Goal: Information Seeking & Learning: Understand process/instructions

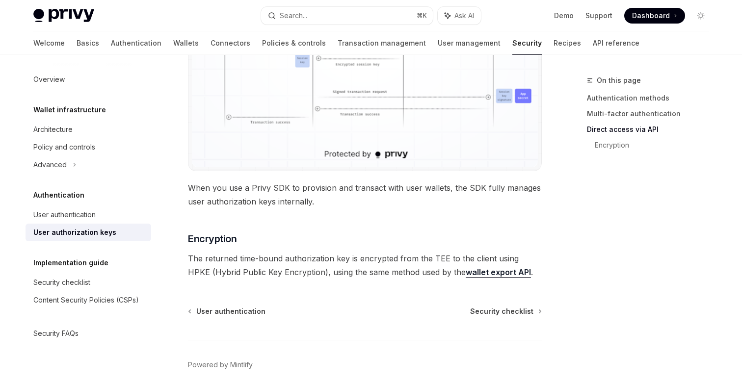
scroll to position [911, 0]
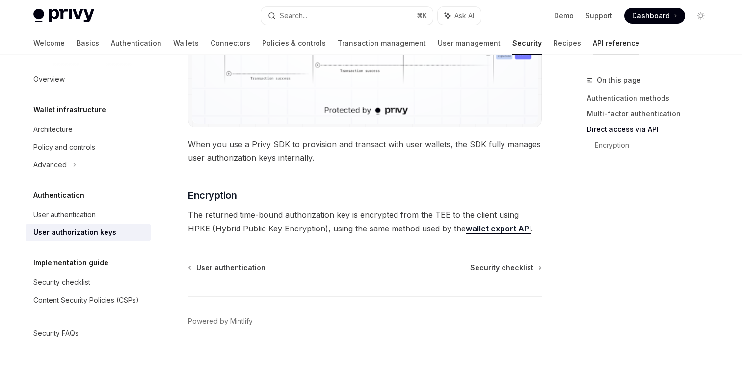
click at [592, 38] on link "API reference" at bounding box center [615, 43] width 47 height 24
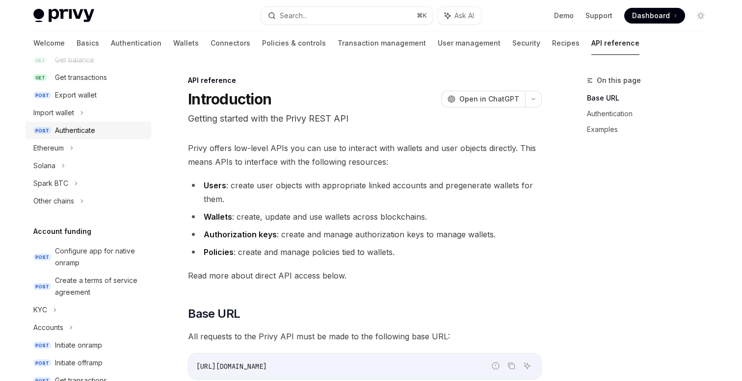
scroll to position [196, 0]
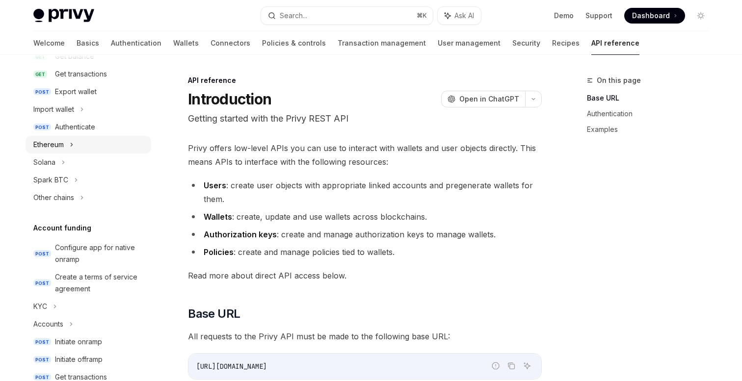
click at [75, 142] on div "Ethereum" at bounding box center [89, 145] width 126 height 18
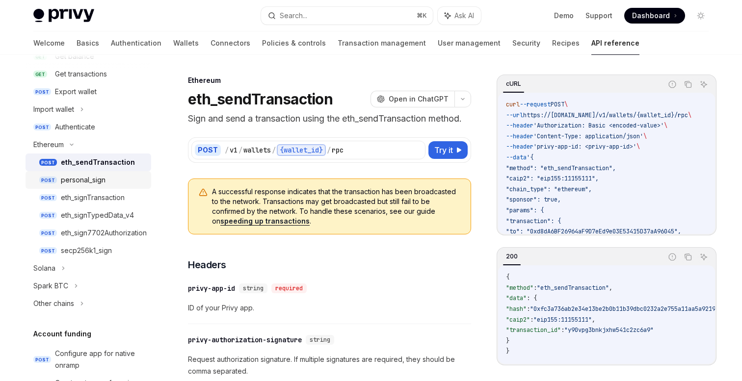
click at [99, 178] on div "personal_sign" at bounding box center [83, 180] width 45 height 12
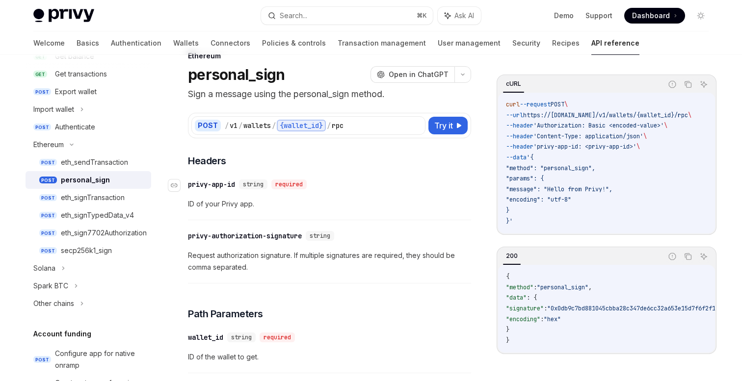
scroll to position [26, 0]
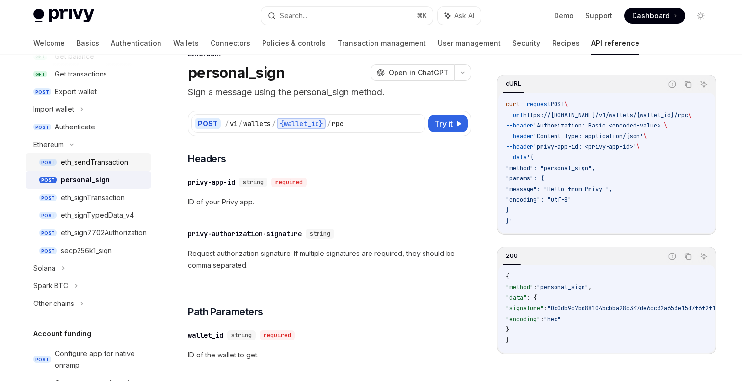
click at [104, 159] on div "eth_sendTransaction" at bounding box center [94, 162] width 67 height 12
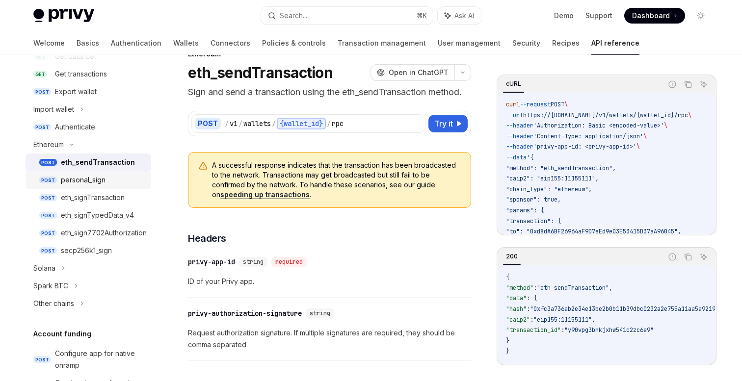
click at [96, 176] on div "personal_sign" at bounding box center [83, 180] width 45 height 12
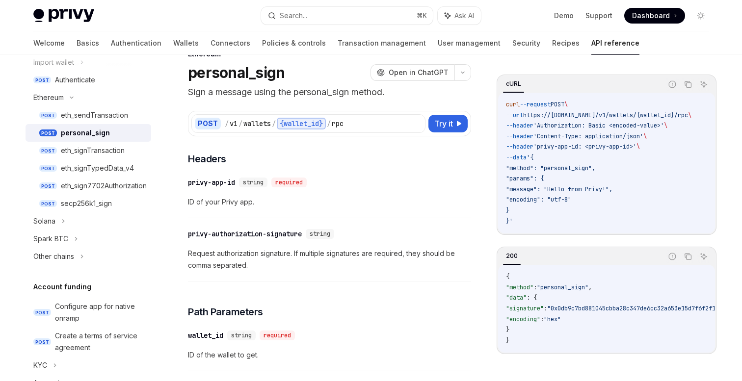
scroll to position [242, 0]
click at [102, 151] on div "eth_signTransaction" at bounding box center [93, 151] width 64 height 12
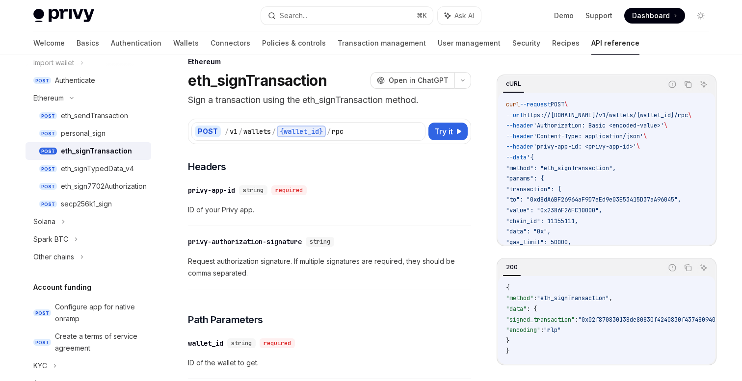
scroll to position [20, 0]
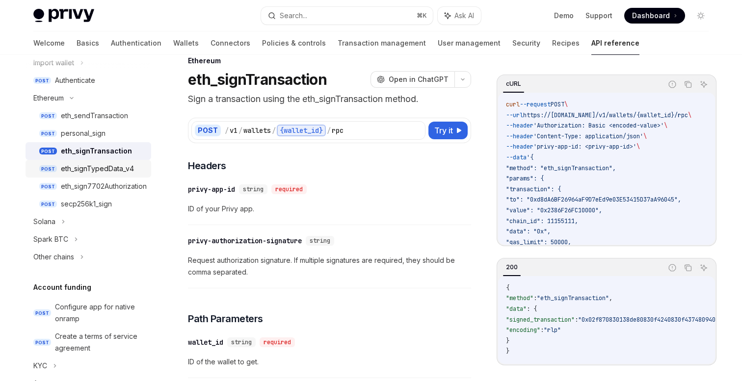
click at [103, 171] on div "eth_signTypedData_v4" at bounding box center [97, 169] width 73 height 12
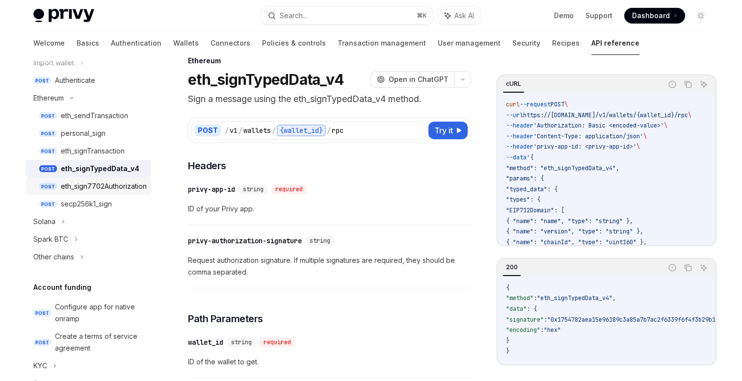
click at [116, 188] on div "eth_sign7702Authorization" at bounding box center [104, 186] width 86 height 12
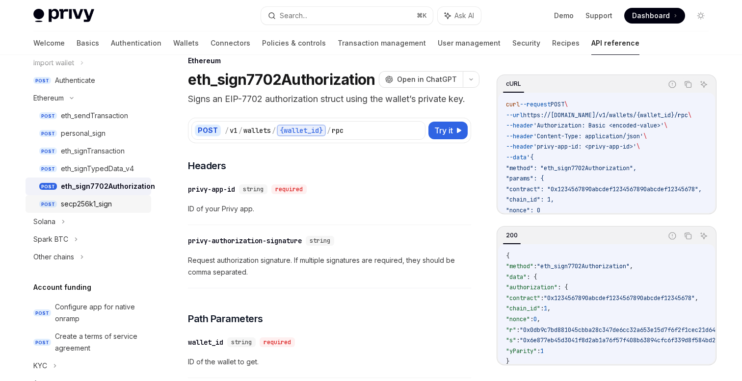
click at [80, 204] on div "secp256k1_sign" at bounding box center [86, 204] width 51 height 12
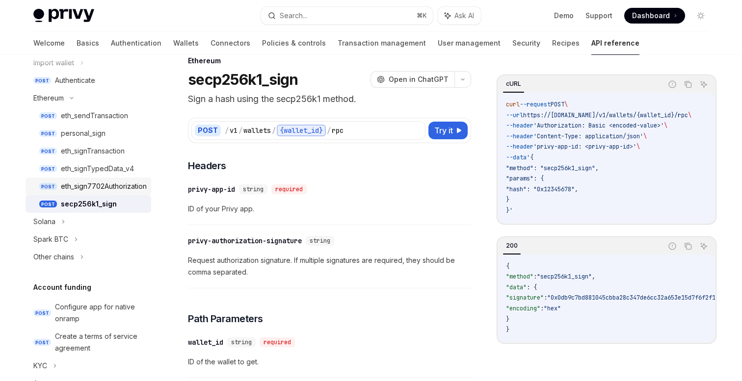
click at [90, 191] on div "eth_sign7702Authorization" at bounding box center [104, 186] width 86 height 12
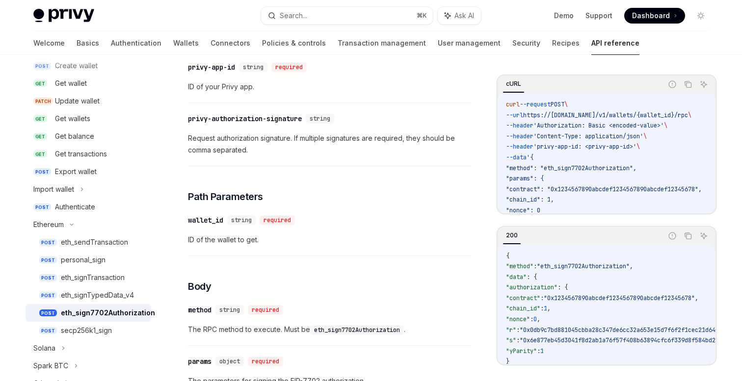
scroll to position [112, 0]
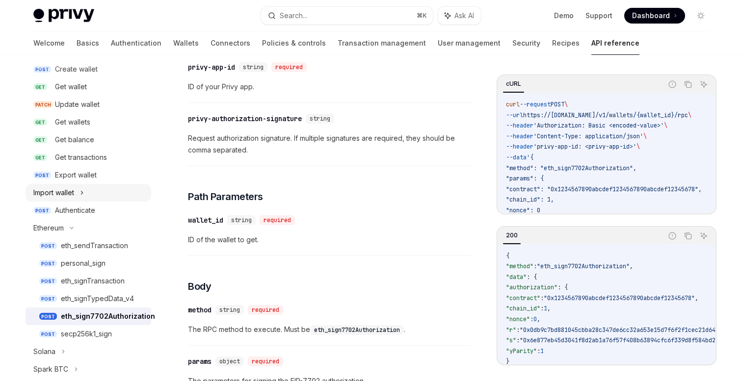
click at [84, 190] on icon at bounding box center [82, 193] width 4 height 12
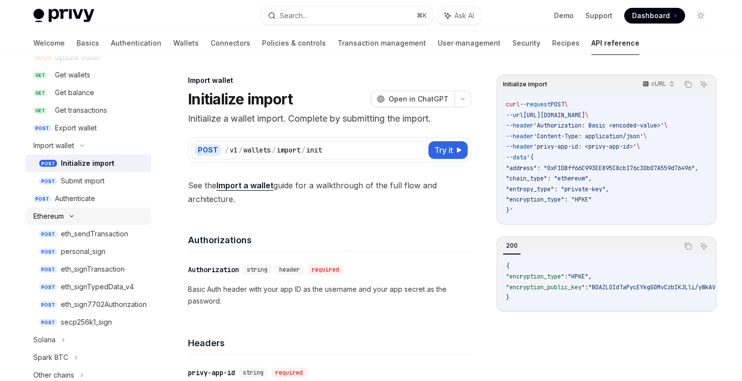
scroll to position [179, 0]
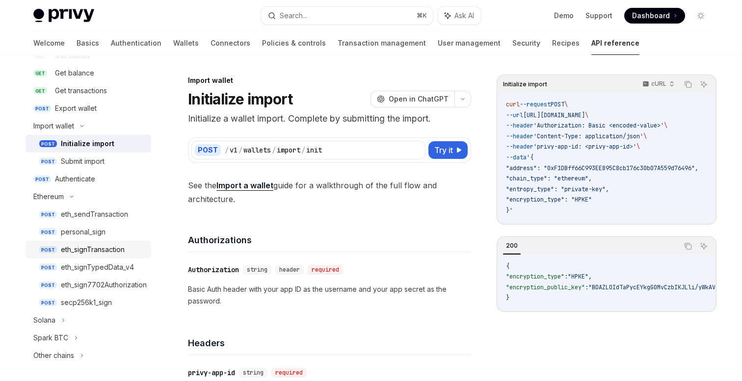
click at [96, 250] on div "eth_signTransaction" at bounding box center [93, 250] width 64 height 12
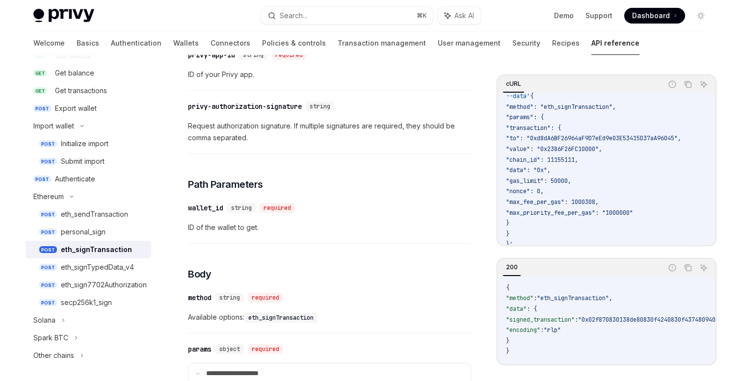
scroll to position [75, 0]
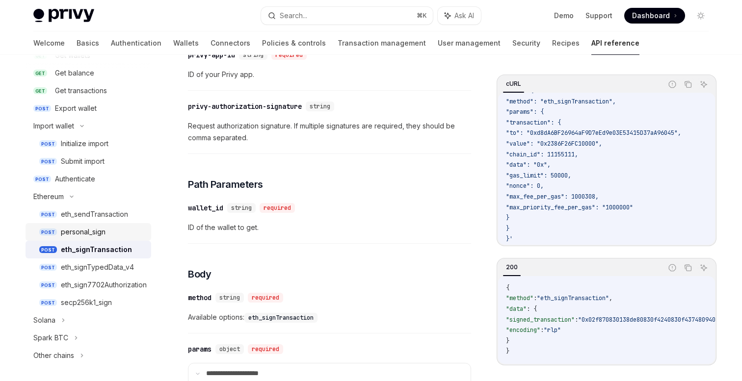
click at [72, 235] on div "personal_sign" at bounding box center [83, 232] width 45 height 12
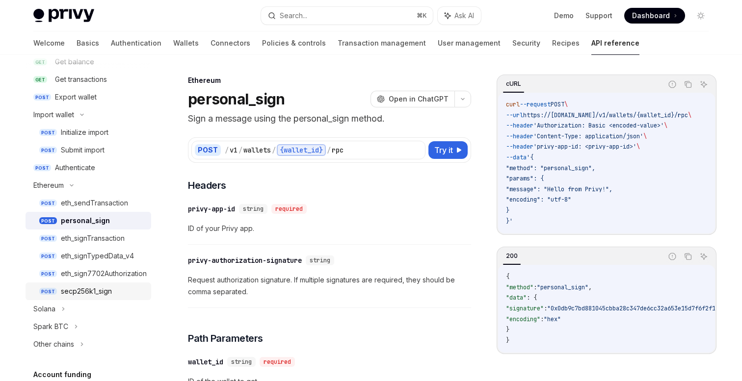
scroll to position [198, 0]
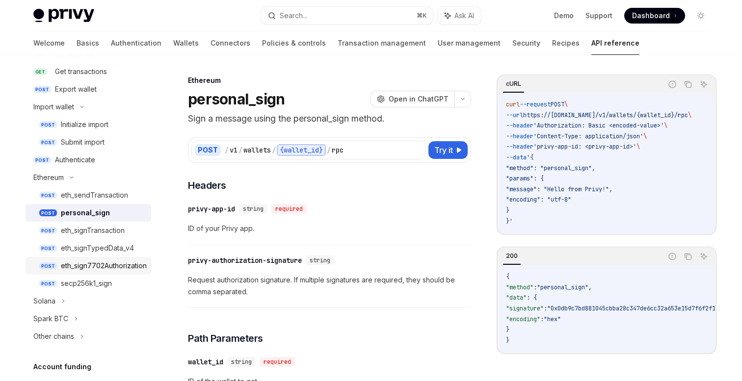
click at [112, 271] on div "eth_sign7702Authorization" at bounding box center [104, 266] width 86 height 12
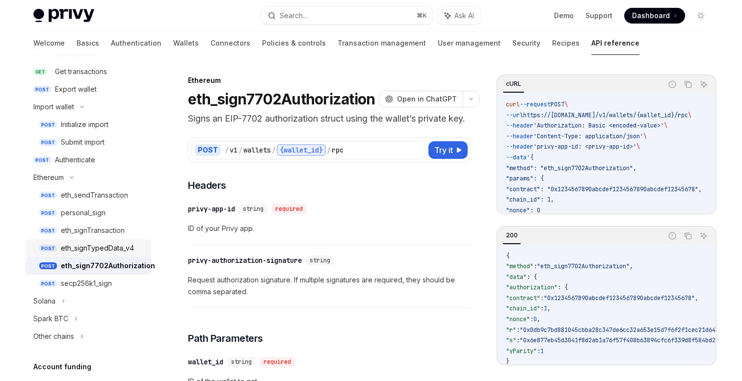
click at [117, 249] on div "eth_signTypedData_v4" at bounding box center [97, 248] width 73 height 12
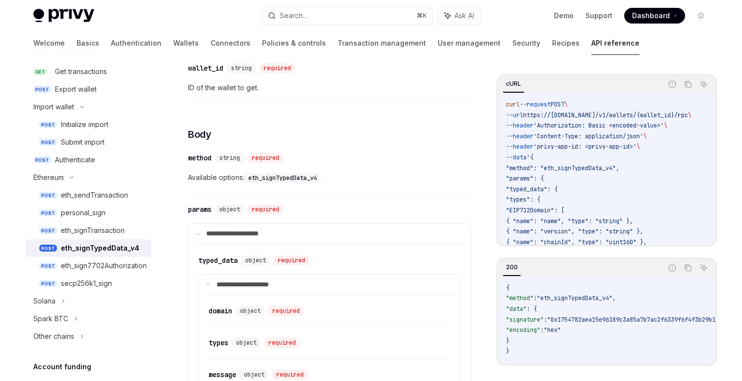
scroll to position [313, 0]
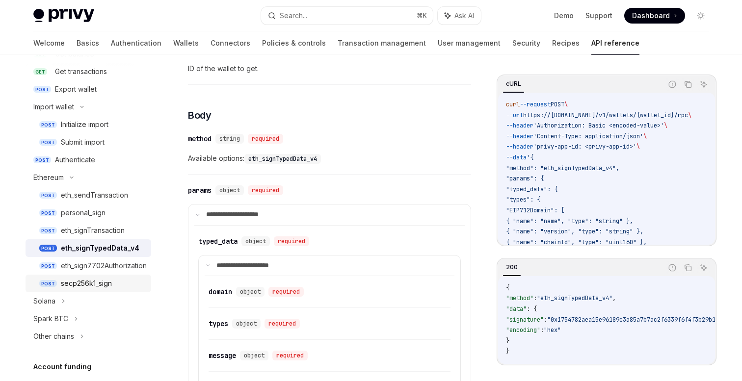
click at [89, 283] on div "secp256k1_sign" at bounding box center [86, 284] width 51 height 12
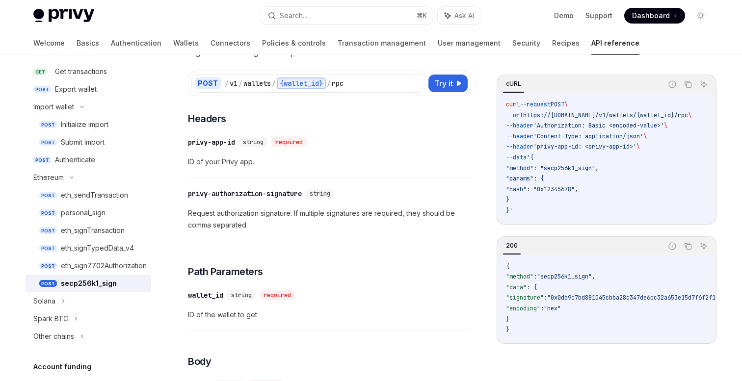
scroll to position [67, 0]
click at [106, 247] on div "eth_signTypedData_v4" at bounding box center [97, 248] width 73 height 12
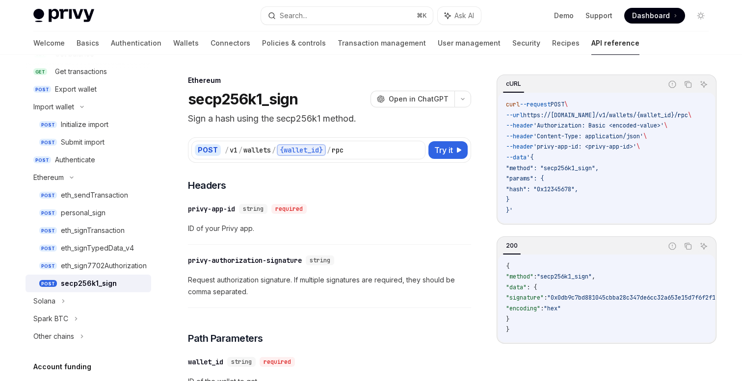
type textarea "*"
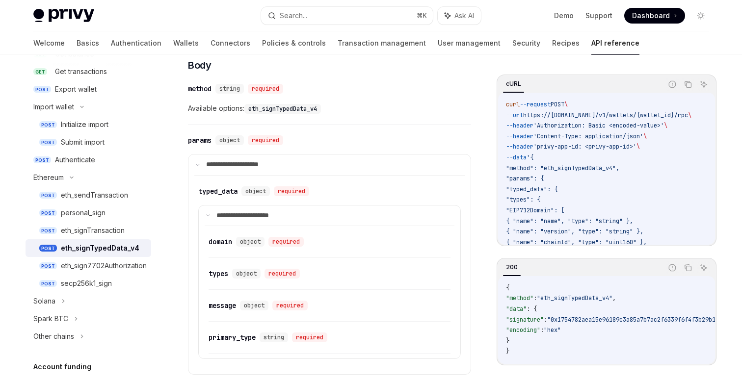
scroll to position [363, 0]
click at [207, 215] on icon at bounding box center [207, 214] width 5 height 5
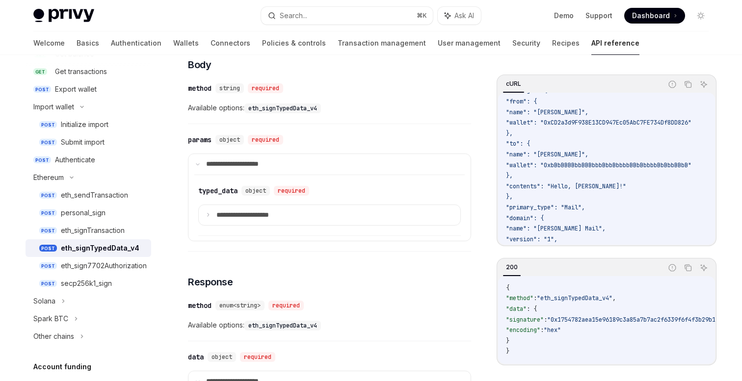
scroll to position [289, 0]
click at [211, 215] on summary "**********" at bounding box center [329, 215] width 261 height 21
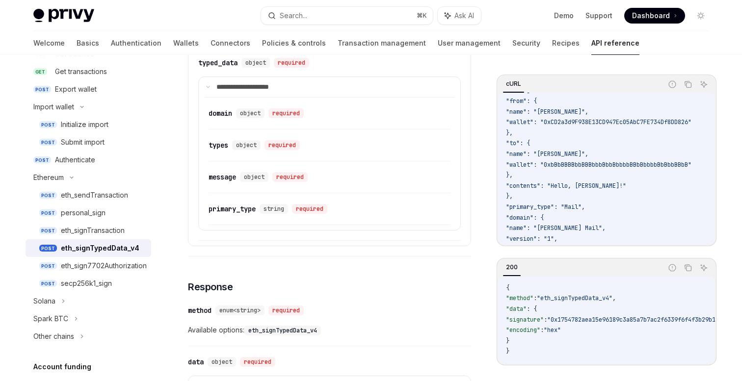
scroll to position [492, 0]
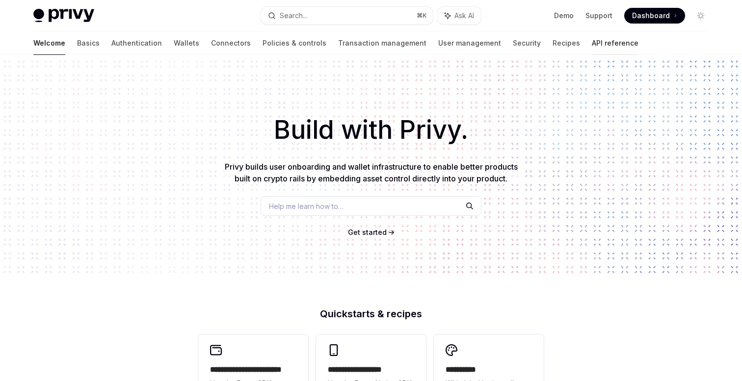
click at [591, 43] on link "API reference" at bounding box center [614, 43] width 47 height 24
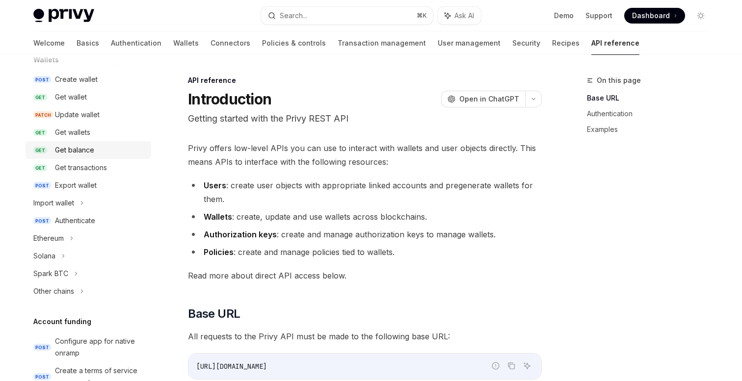
scroll to position [112, 0]
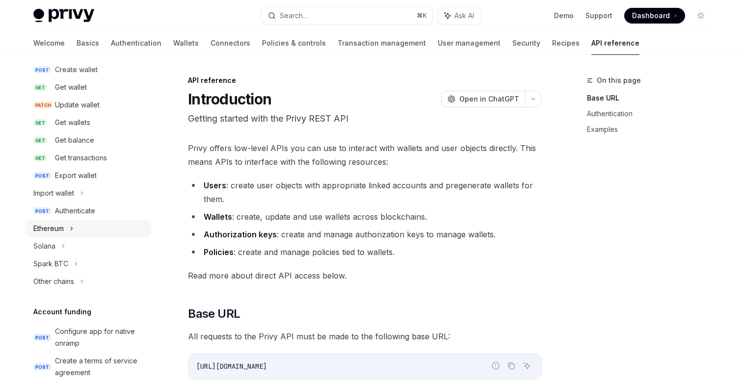
click at [62, 228] on div "Ethereum" at bounding box center [48, 229] width 30 height 12
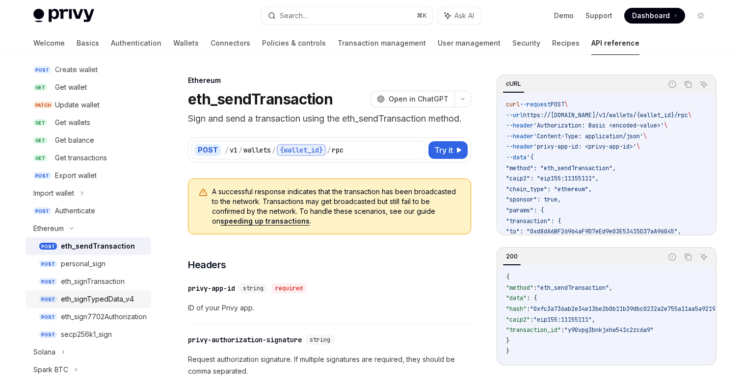
click at [102, 303] on div "eth_signTypedData_v4" at bounding box center [97, 299] width 73 height 12
type textarea "*"
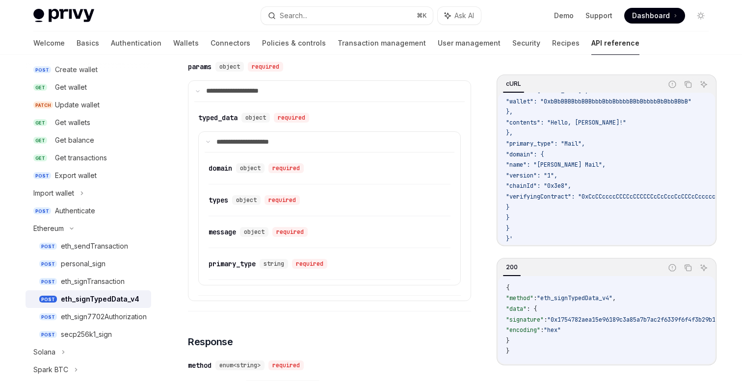
scroll to position [444, 0]
